Goal: Check status: Check status

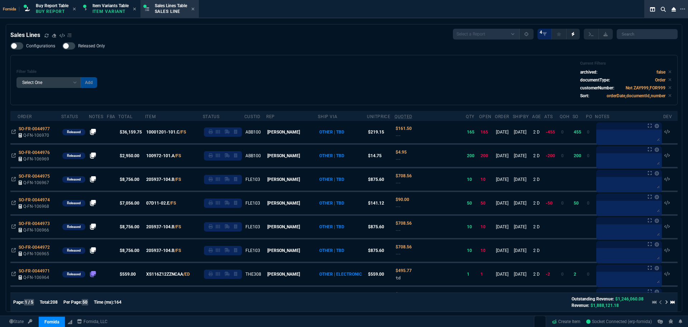
select select "1: BROV"
select select
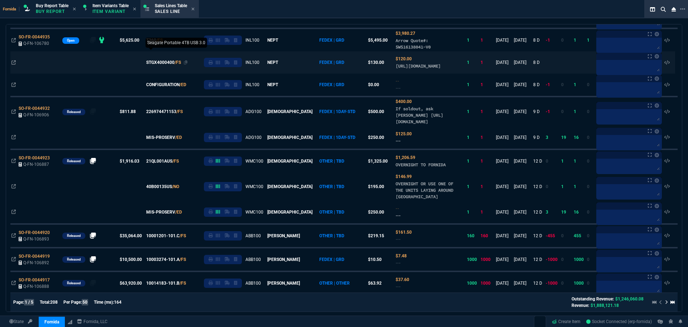
scroll to position [538, 0]
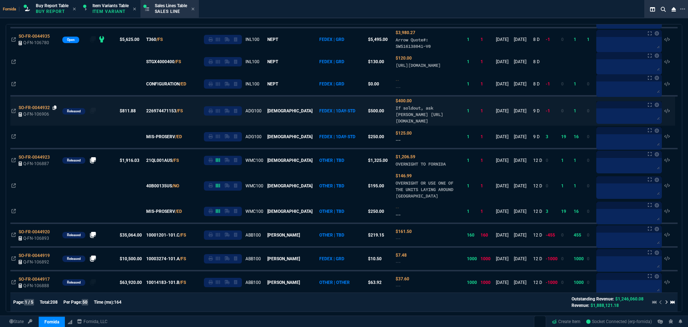
click at [54, 110] on icon at bounding box center [55, 107] width 4 height 4
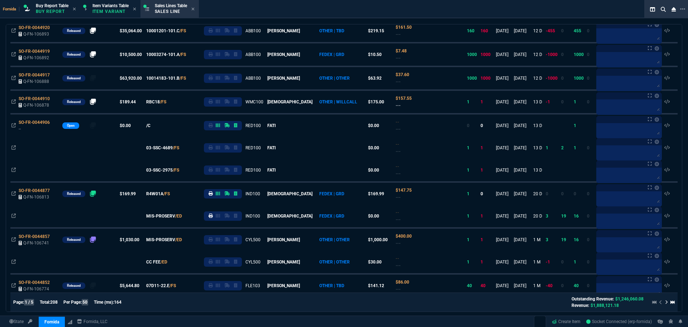
scroll to position [645, 0]
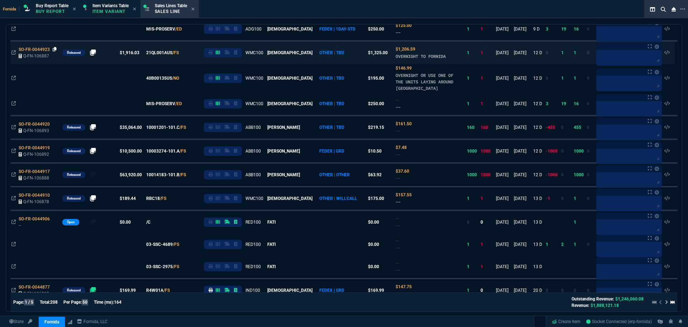
click at [56, 51] on icon at bounding box center [55, 49] width 4 height 4
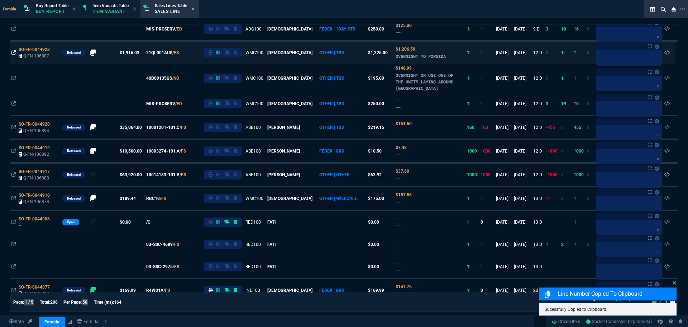
click at [12, 55] on icon at bounding box center [13, 52] width 4 height 4
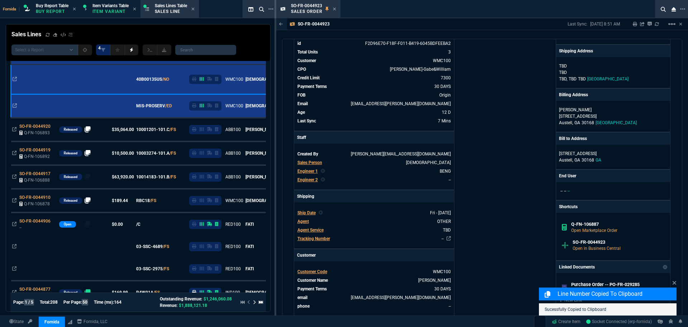
scroll to position [143, 0]
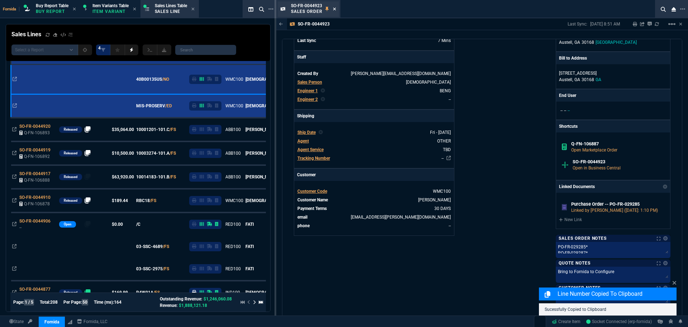
click at [334, 10] on icon at bounding box center [334, 9] width 3 height 3
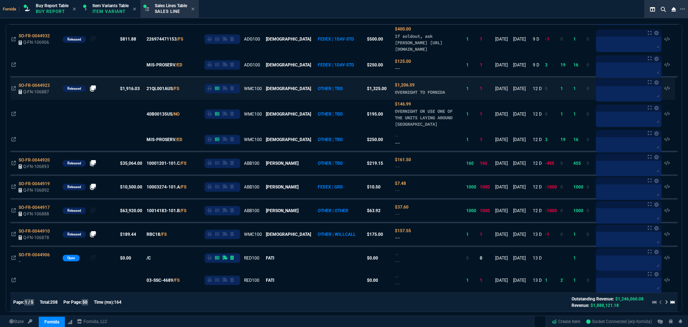
scroll to position [574, 0]
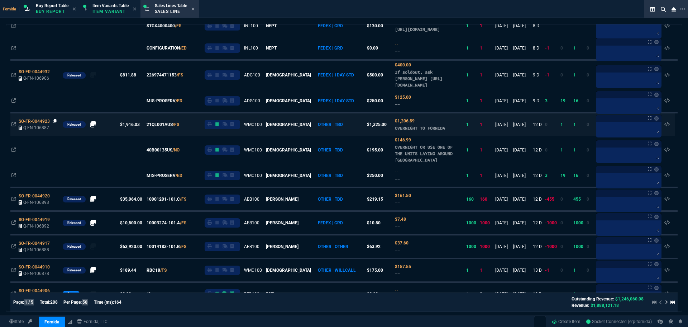
click at [55, 123] on icon at bounding box center [55, 121] width 4 height 4
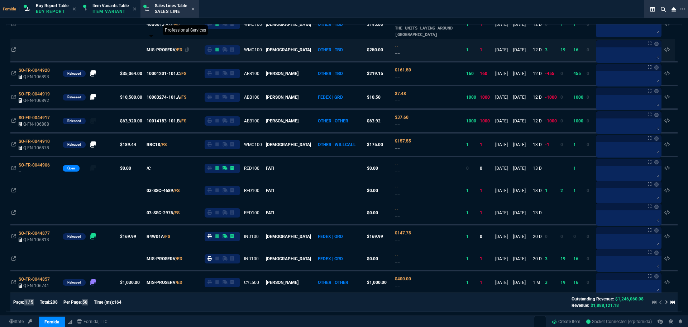
scroll to position [753, 0]
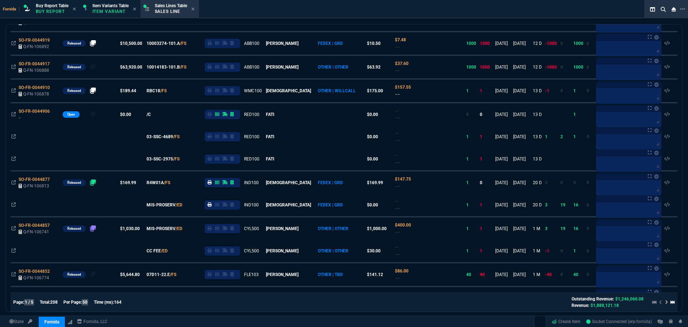
drag, startPoint x: 53, startPoint y: 96, endPoint x: 25, endPoint y: 97, distance: 27.6
click at [53, 91] on div "SO-FR-0044910" at bounding box center [40, 87] width 42 height 6
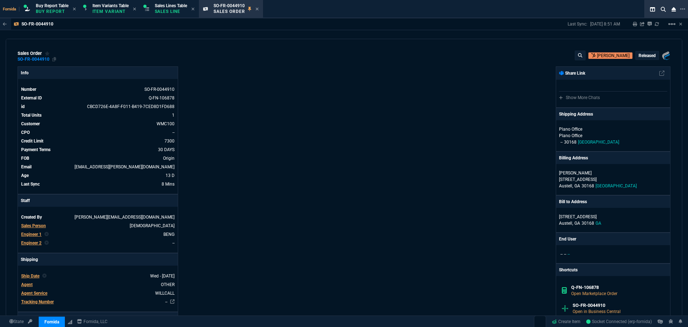
click at [51, 61] on div "SO-FR-0044910" at bounding box center [37, 59] width 39 height 6
click at [53, 62] on div "sales order SO-FR-0044910 [PERSON_NAME] Released Fornida, LLC [STREET_ADDRESS] …" at bounding box center [344, 178] width 677 height 278
click at [53, 58] on icon at bounding box center [54, 59] width 4 height 4
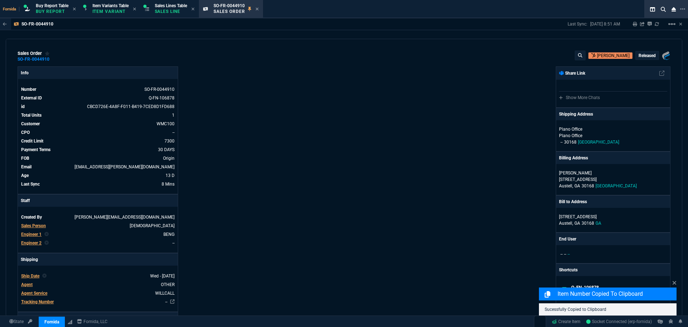
drag, startPoint x: 261, startPoint y: 9, endPoint x: 214, endPoint y: 16, distance: 46.8
click at [259, 9] on icon at bounding box center [257, 9] width 3 height 4
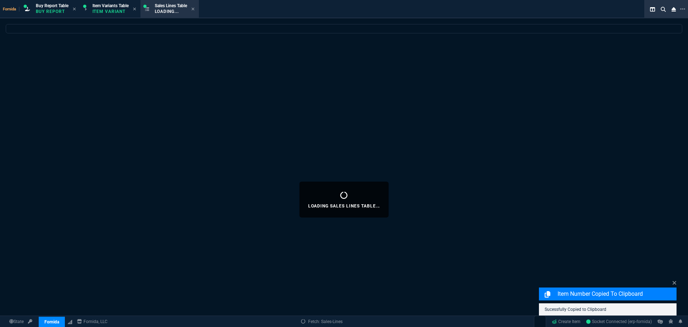
select select
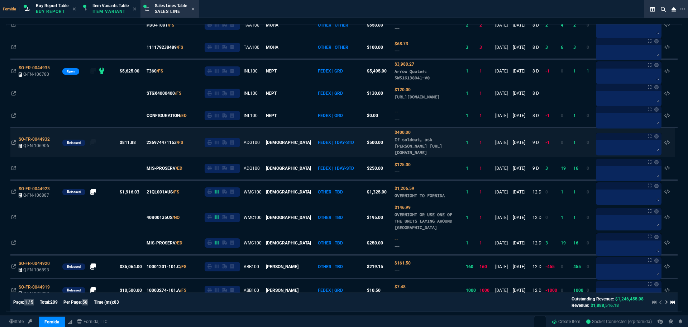
scroll to position [538, 0]
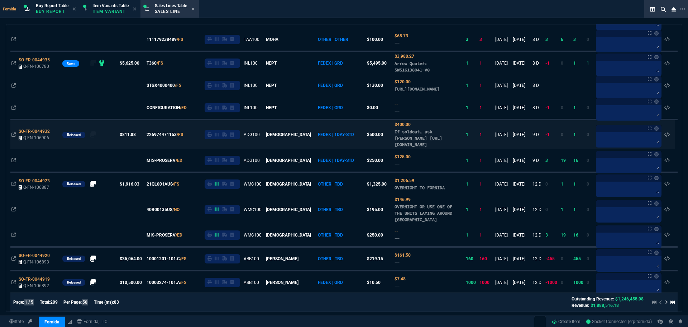
drag, startPoint x: 56, startPoint y: 137, endPoint x: 19, endPoint y: 129, distance: 37.3
click at [56, 133] on icon at bounding box center [55, 131] width 4 height 4
click at [55, 133] on icon at bounding box center [55, 131] width 4 height 4
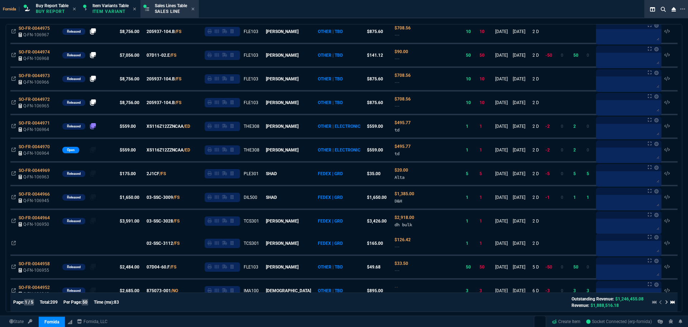
scroll to position [0, 0]
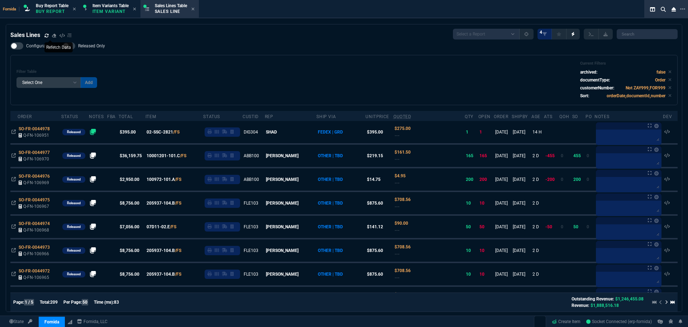
drag, startPoint x: 46, startPoint y: 36, endPoint x: 456, endPoint y: 326, distance: 502.2
click at [46, 36] on icon at bounding box center [46, 35] width 4 height 4
